Goal: Information Seeking & Learning: Check status

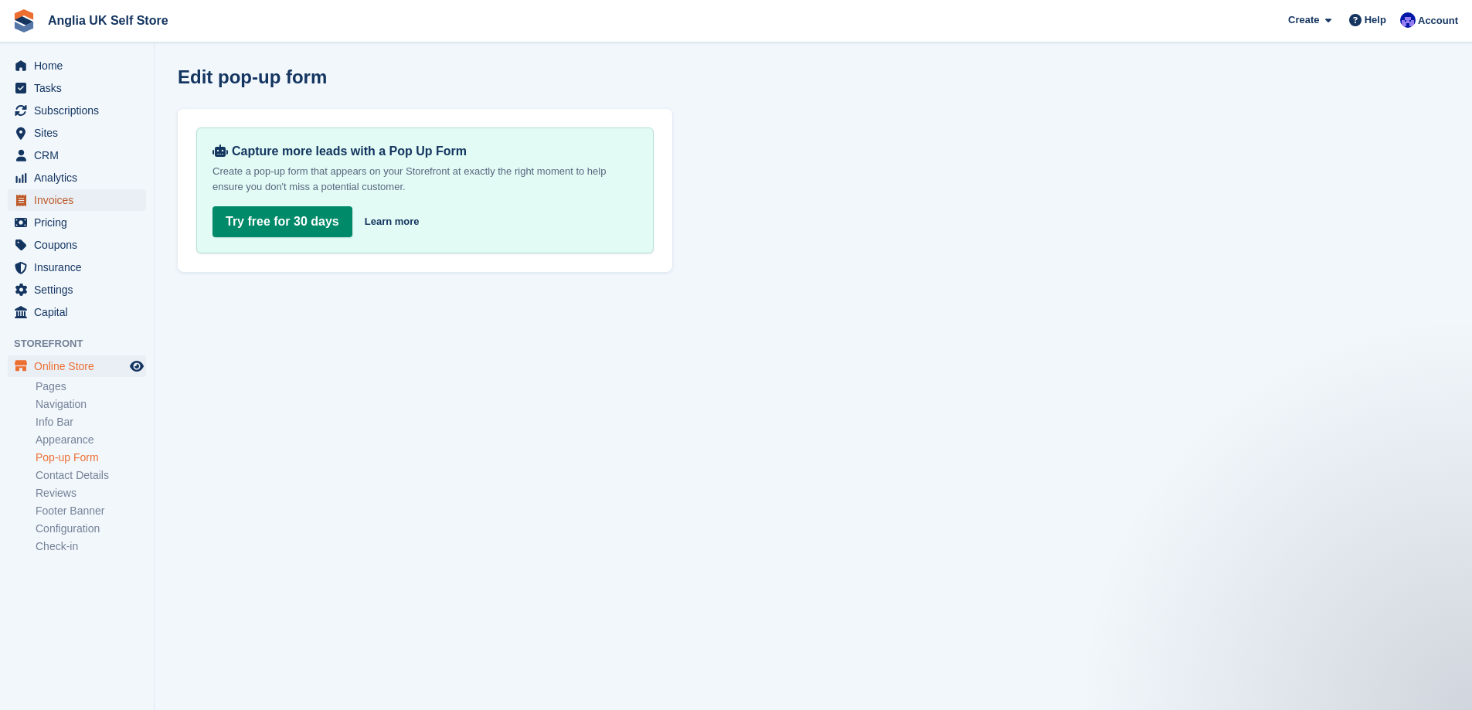
click at [97, 194] on span "Invoices" at bounding box center [80, 200] width 93 height 22
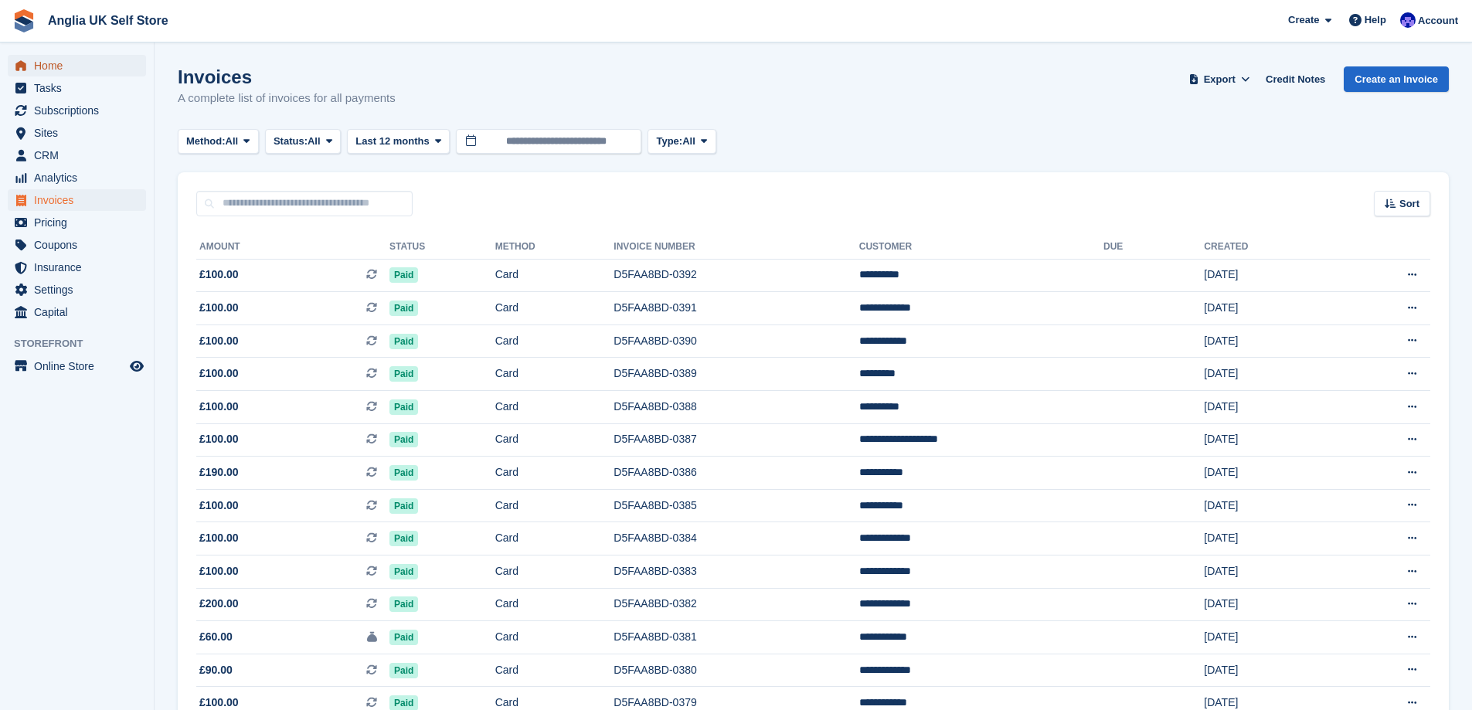
drag, startPoint x: 266, startPoint y: 238, endPoint x: 63, endPoint y: 62, distance: 268.9
click at [63, 58] on span "Home" at bounding box center [80, 66] width 93 height 22
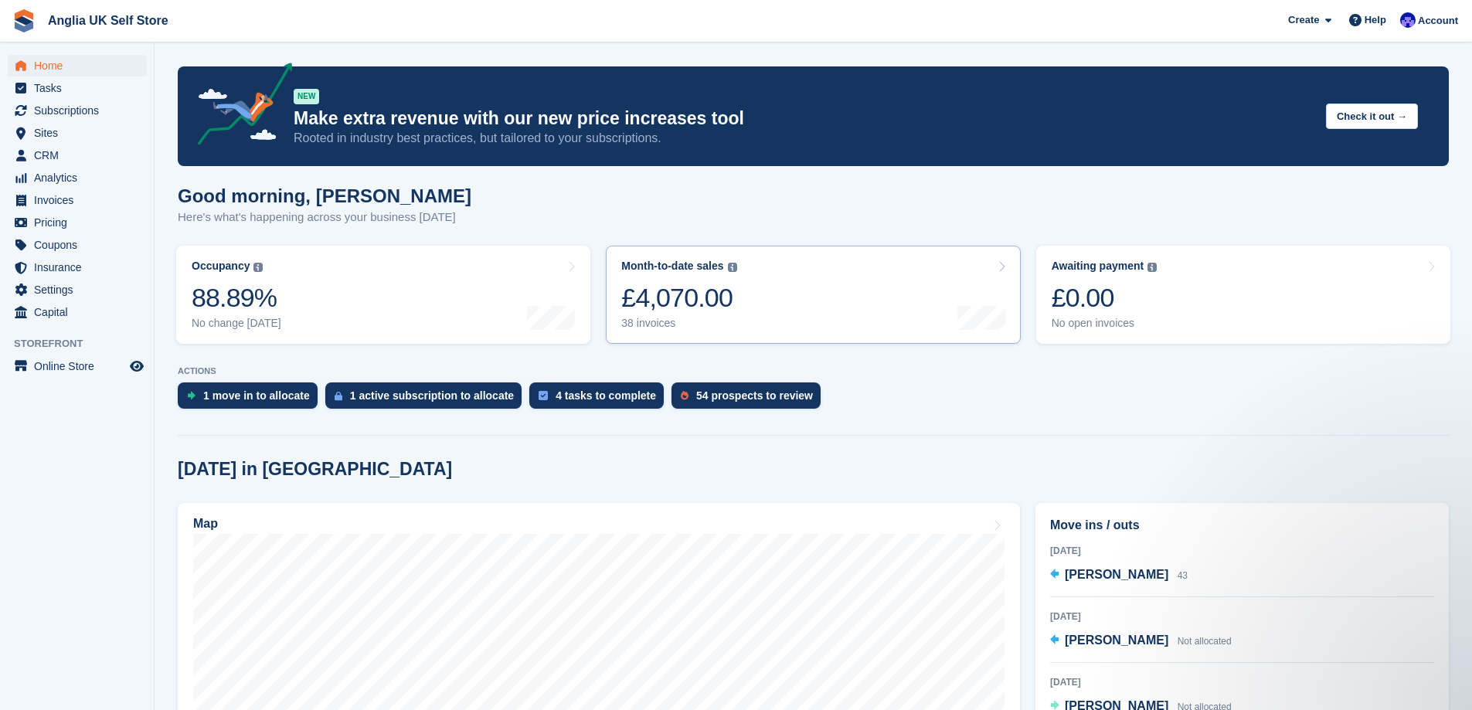
click at [733, 274] on div "Month-to-date sales The sum of all finalised invoices generated this month to d…" at bounding box center [678, 295] width 115 height 70
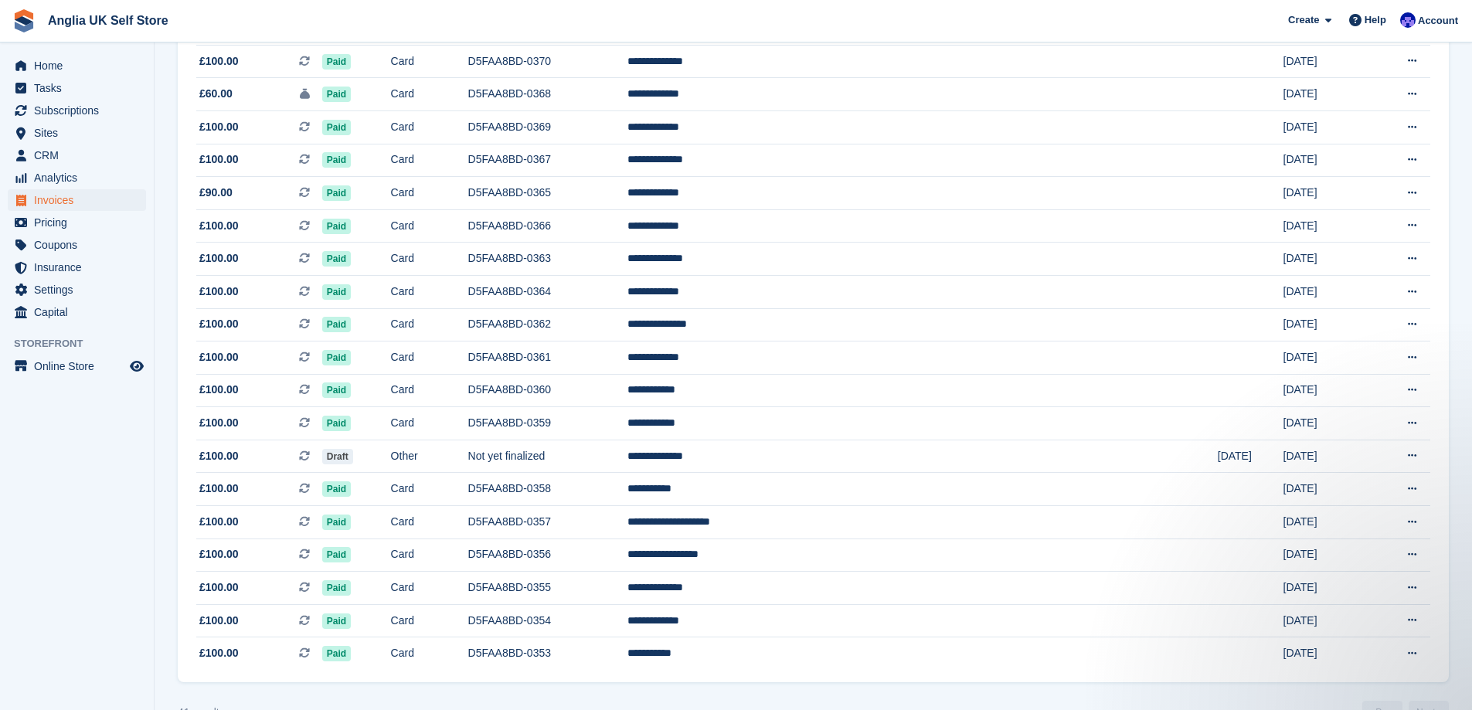
scroll to position [975, 0]
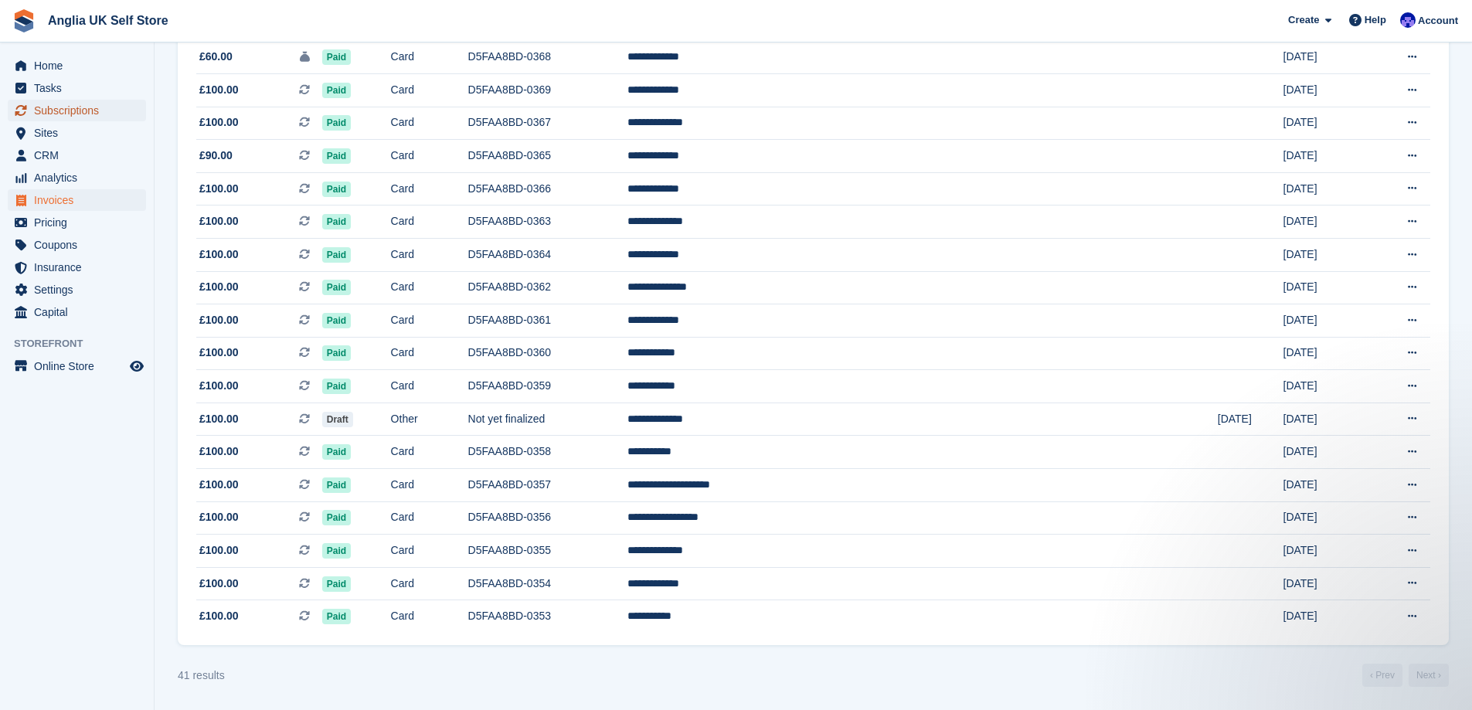
click at [71, 107] on span "Subscriptions" at bounding box center [80, 111] width 93 height 22
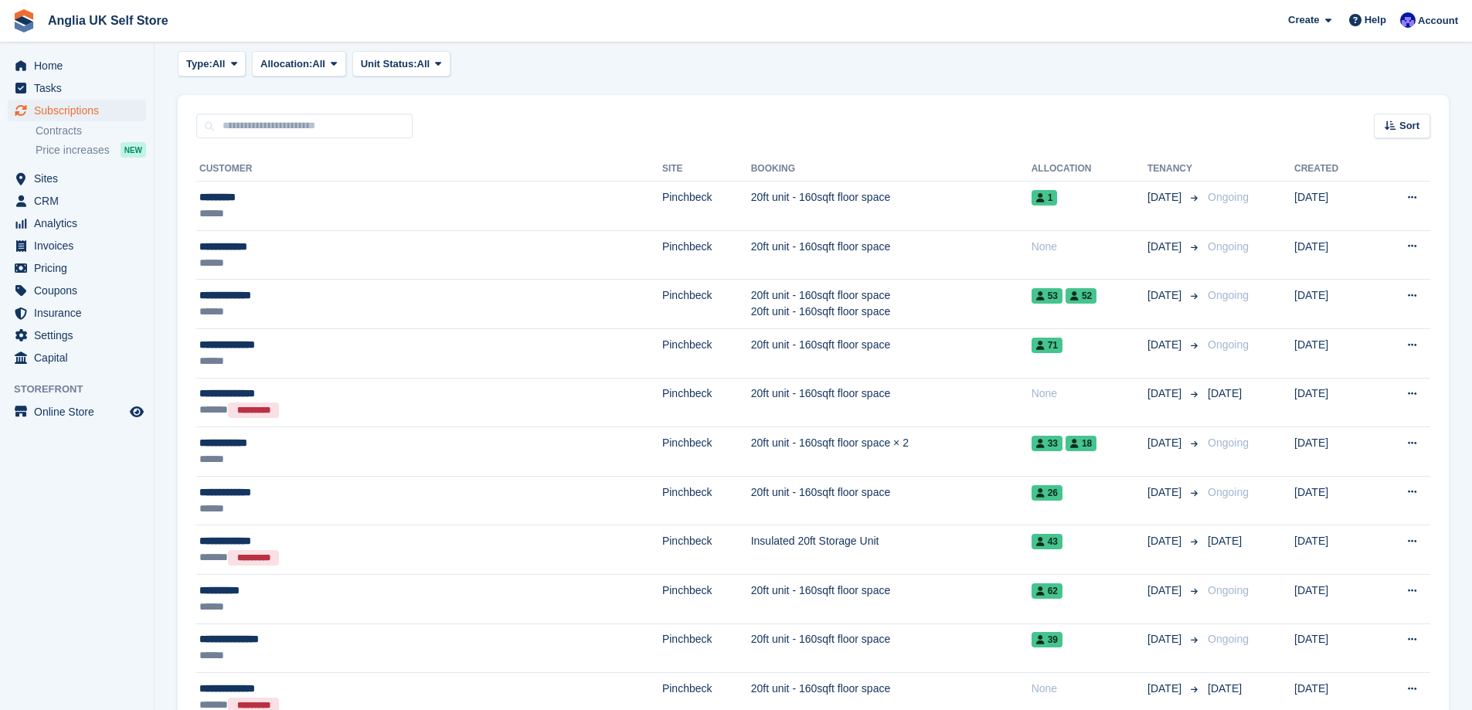
scroll to position [309, 0]
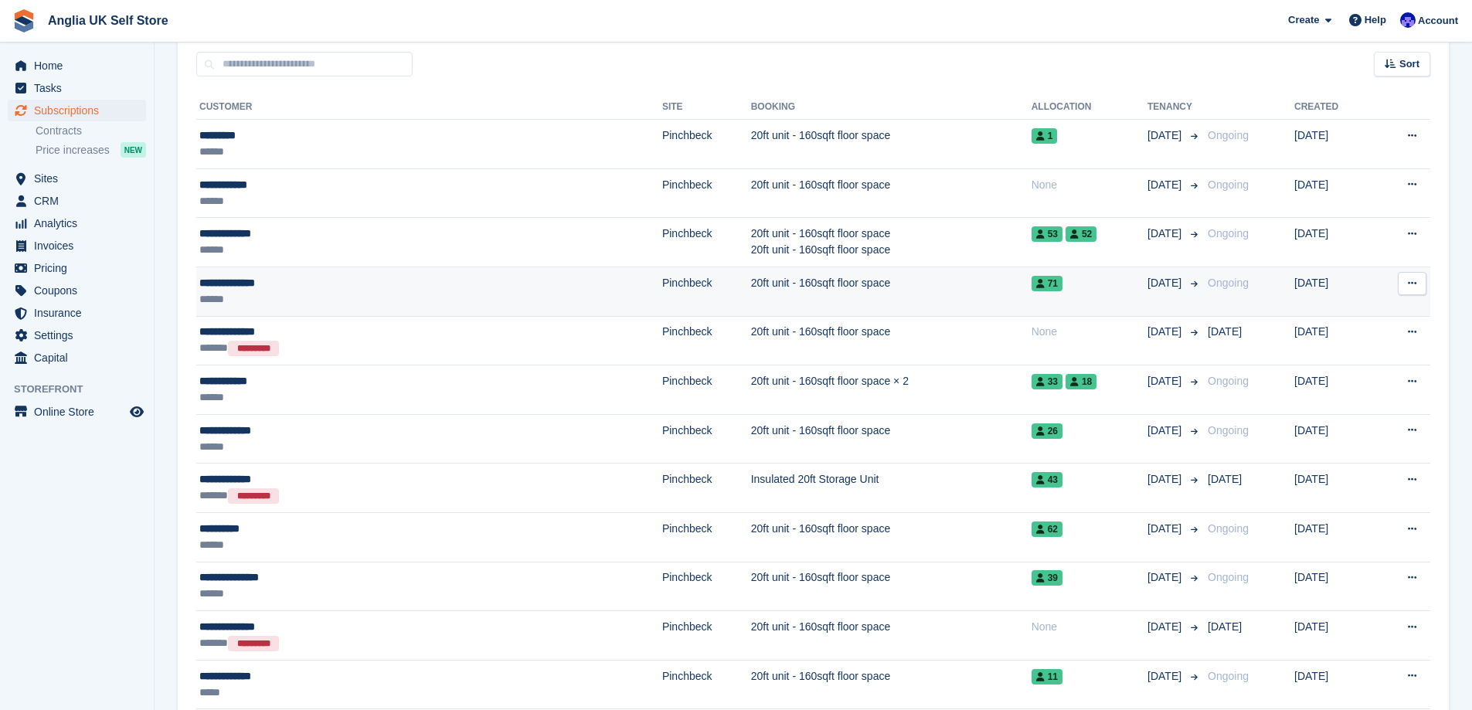
click at [407, 293] on div "******" at bounding box center [328, 299] width 259 height 16
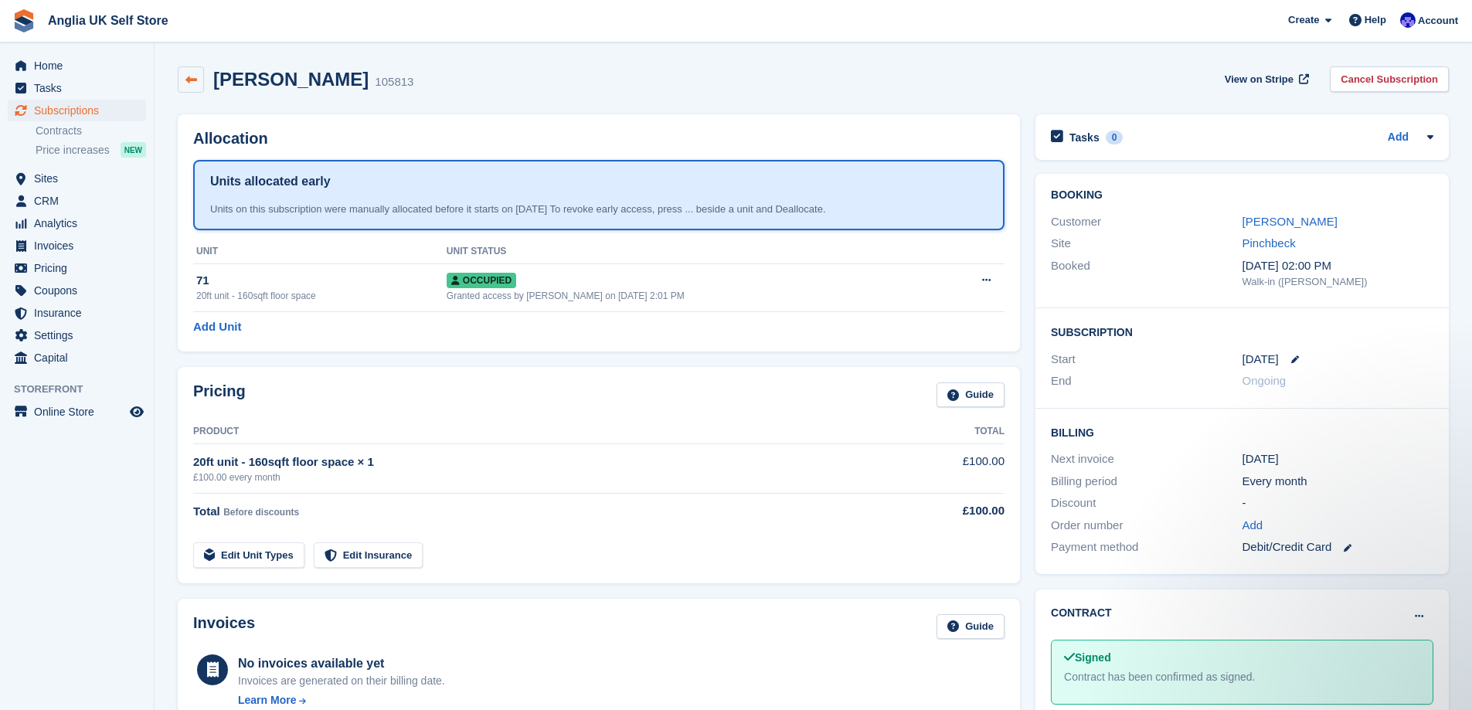
click at [195, 76] on icon at bounding box center [191, 80] width 12 height 12
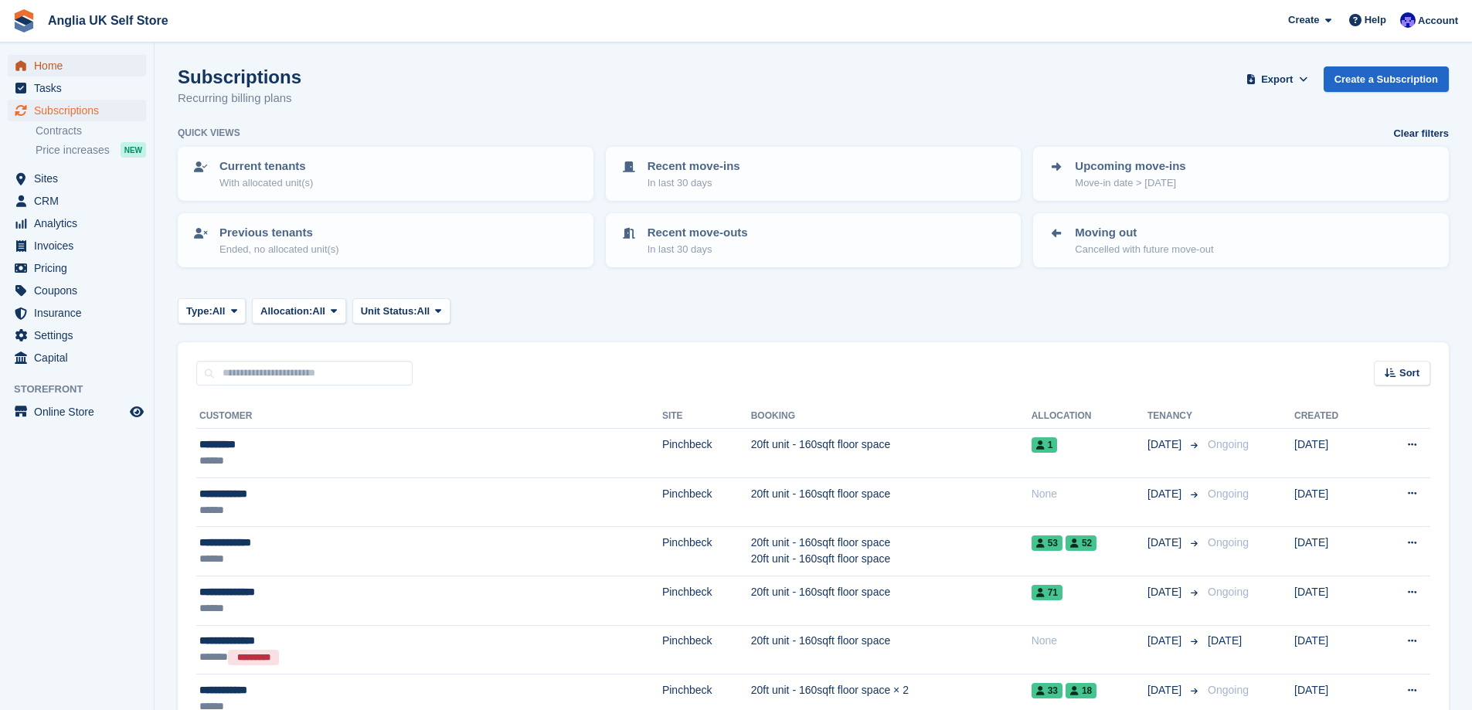
click at [110, 64] on span "Home" at bounding box center [80, 66] width 93 height 22
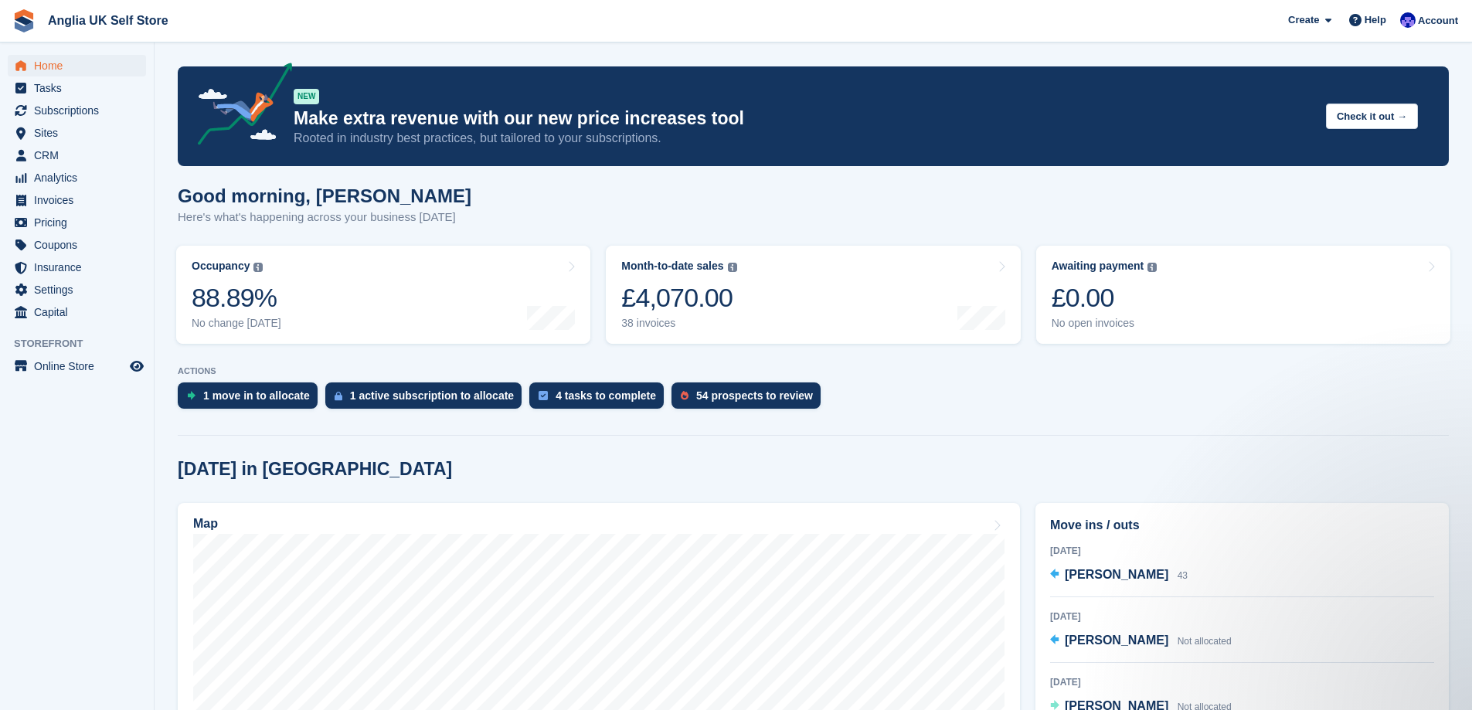
click at [1286, 406] on div "1 move in to allocate 1 active subscription to allocate 4 tasks to complete 54 …" at bounding box center [813, 399] width 1271 height 34
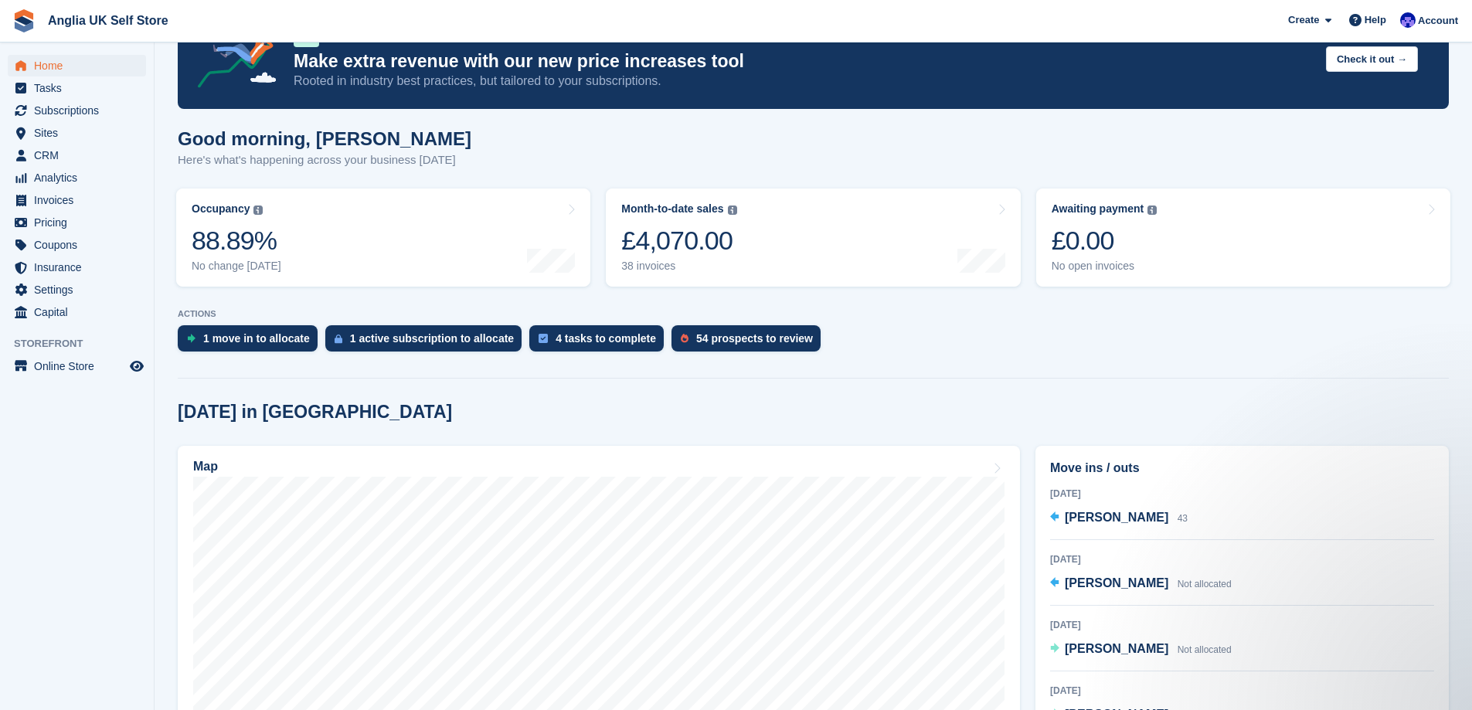
scroll to position [155, 0]
